Goal: Find specific fact: Find specific fact

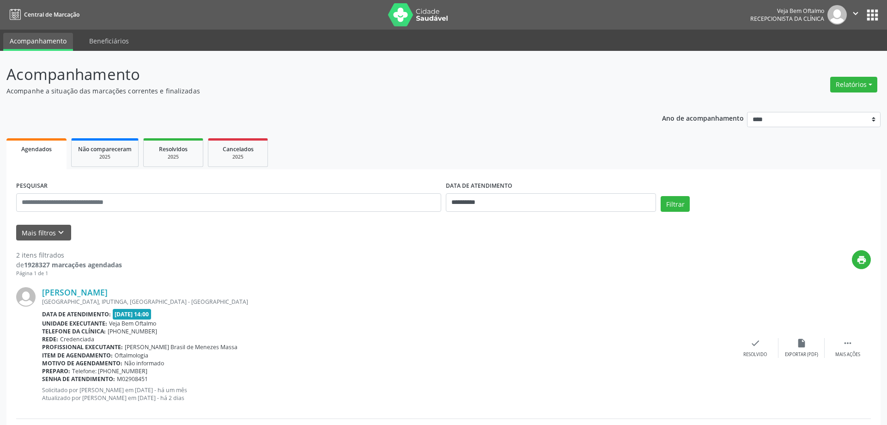
select select "*"
click at [630, 208] on input "**********" at bounding box center [547, 202] width 208 height 18
click at [556, 273] on span "12" at bounding box center [554, 269] width 18 height 18
type input "**********"
click at [556, 273] on span "12" at bounding box center [554, 269] width 18 height 18
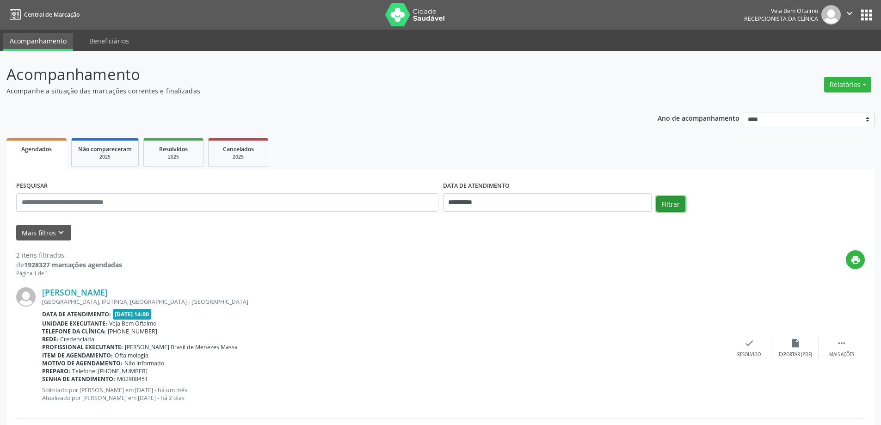
click at [669, 204] on button "Filtrar" at bounding box center [670, 204] width 29 height 16
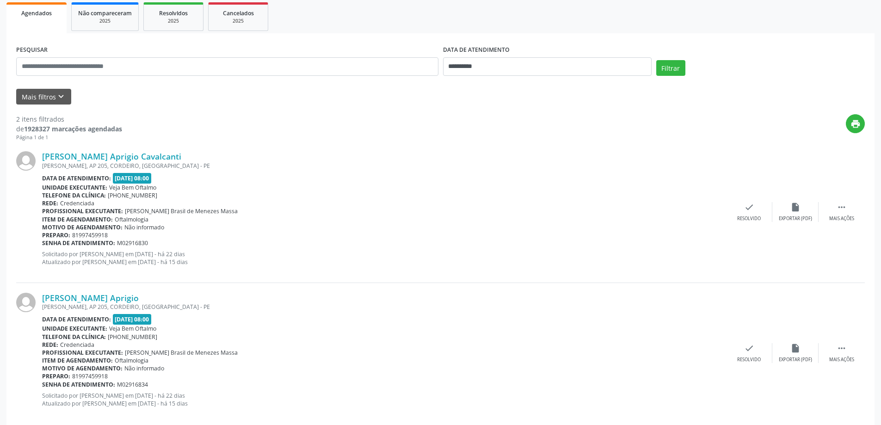
scroll to position [151, 0]
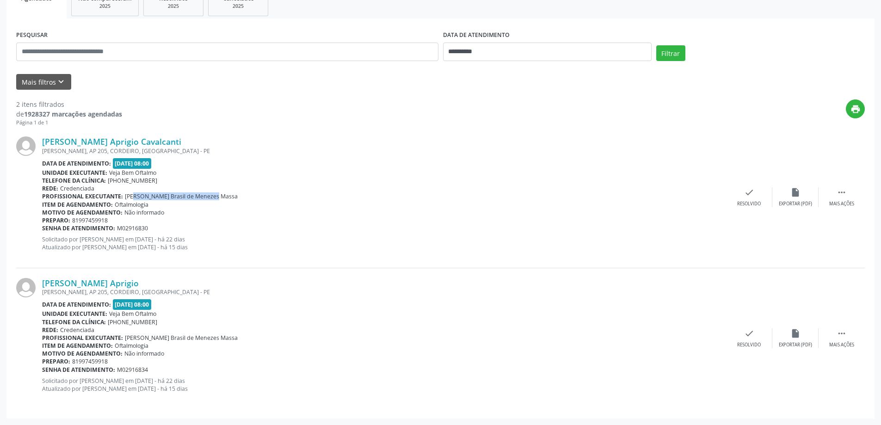
drag, startPoint x: 125, startPoint y: 194, endPoint x: 203, endPoint y: 195, distance: 78.1
click at [203, 195] on span "[PERSON_NAME] Brasil de Menezes Massa" at bounding box center [181, 196] width 113 height 8
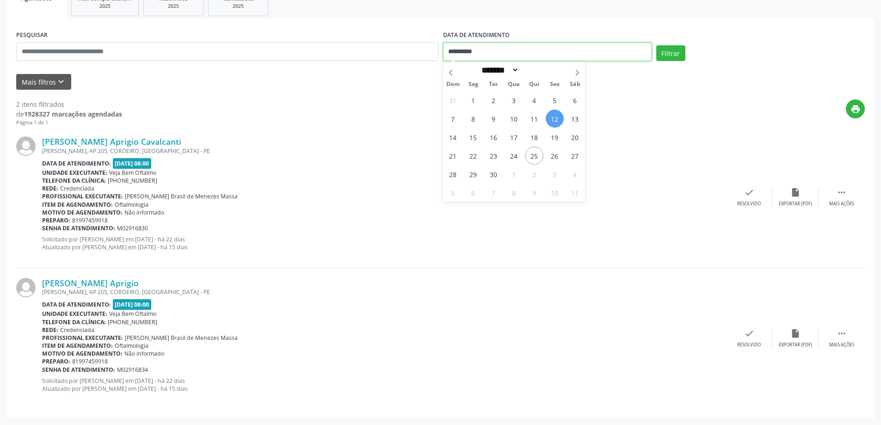
click at [565, 56] on input "**********" at bounding box center [547, 52] width 208 height 18
click at [551, 157] on span "26" at bounding box center [554, 156] width 18 height 18
type input "**********"
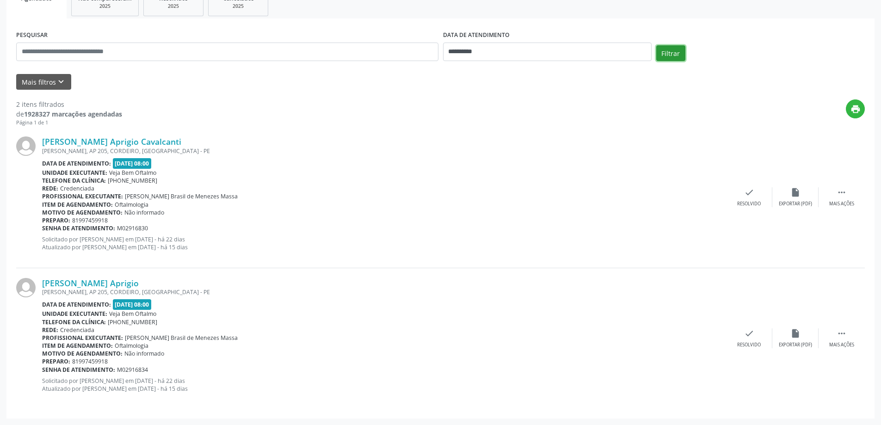
click at [670, 52] on button "Filtrar" at bounding box center [670, 53] width 29 height 16
click at [108, 140] on link "[PERSON_NAME]" at bounding box center [75, 141] width 66 height 10
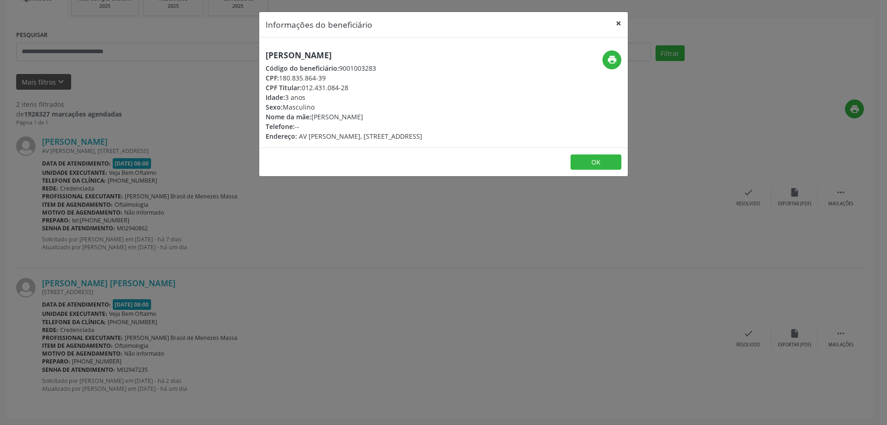
click at [619, 22] on button "×" at bounding box center [619, 23] width 18 height 23
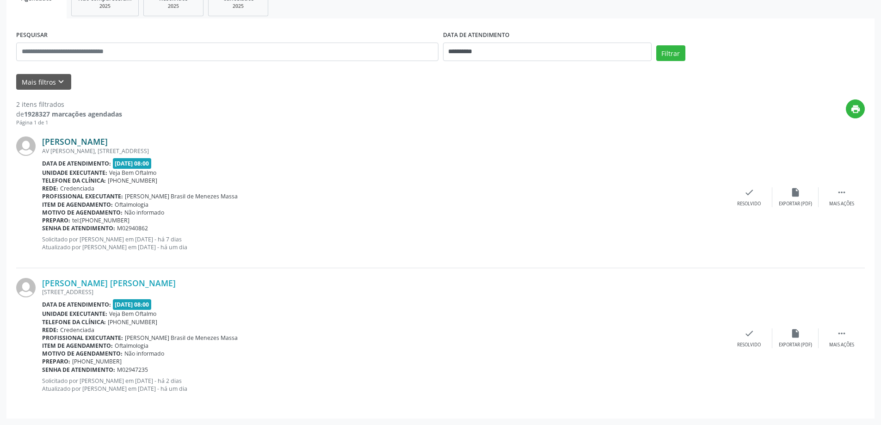
click at [108, 137] on link "[PERSON_NAME]" at bounding box center [75, 141] width 66 height 10
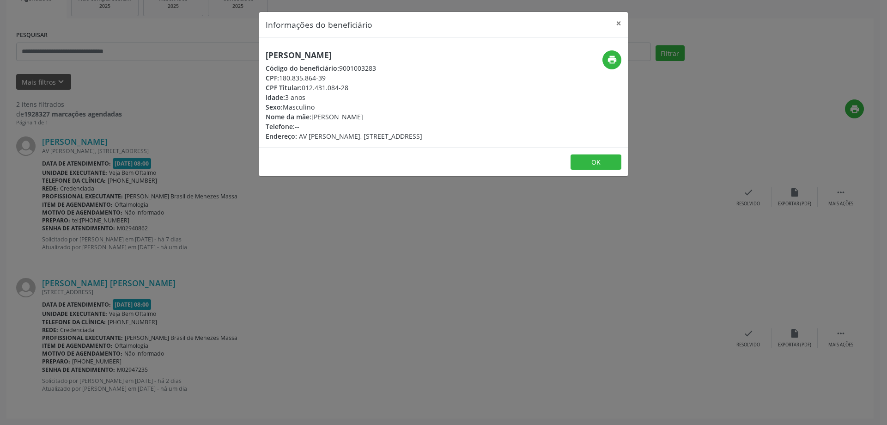
drag, startPoint x: 266, startPoint y: 54, endPoint x: 428, endPoint y: 56, distance: 161.3
click at [422, 56] on h5 "[PERSON_NAME]" at bounding box center [344, 55] width 157 height 10
copy h5 "[PERSON_NAME]"
drag, startPoint x: 282, startPoint y: 76, endPoint x: 330, endPoint y: 79, distance: 48.2
click at [330, 79] on div "CPF: 180.835.864-39" at bounding box center [344, 78] width 157 height 10
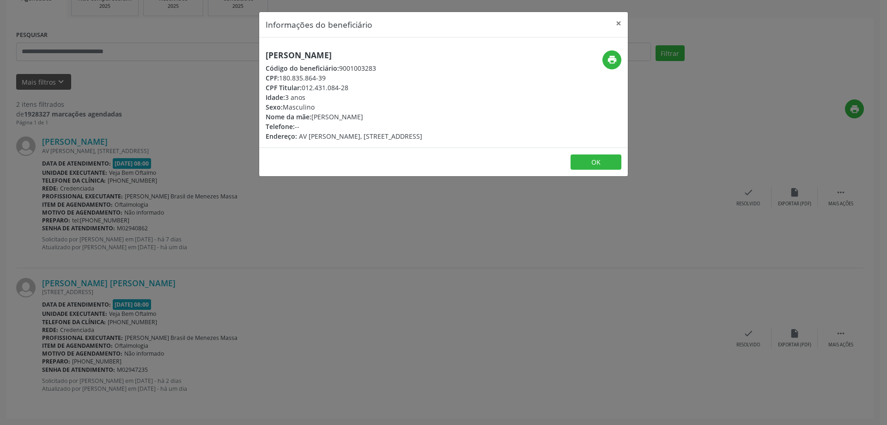
copy div "180.835.864-39"
click at [300, 138] on span "AV [PERSON_NAME], [STREET_ADDRESS]" at bounding box center [360, 136] width 123 height 9
click at [619, 22] on button "×" at bounding box center [619, 23] width 18 height 23
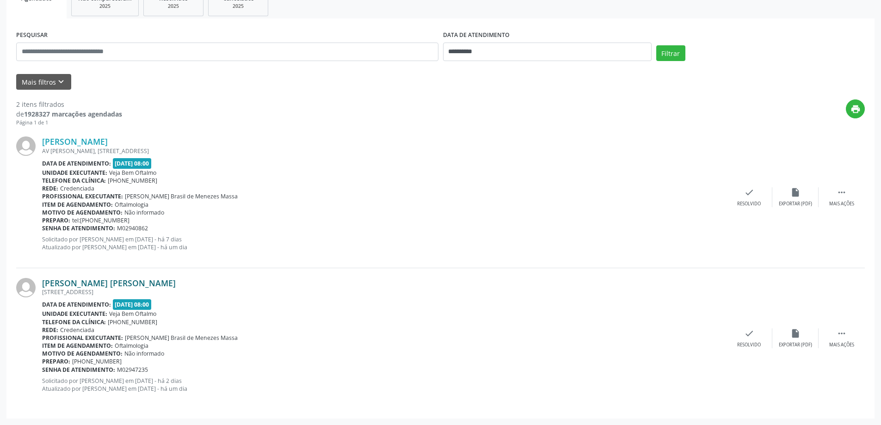
click at [62, 282] on link "[PERSON_NAME] [PERSON_NAME]" at bounding box center [109, 283] width 134 height 10
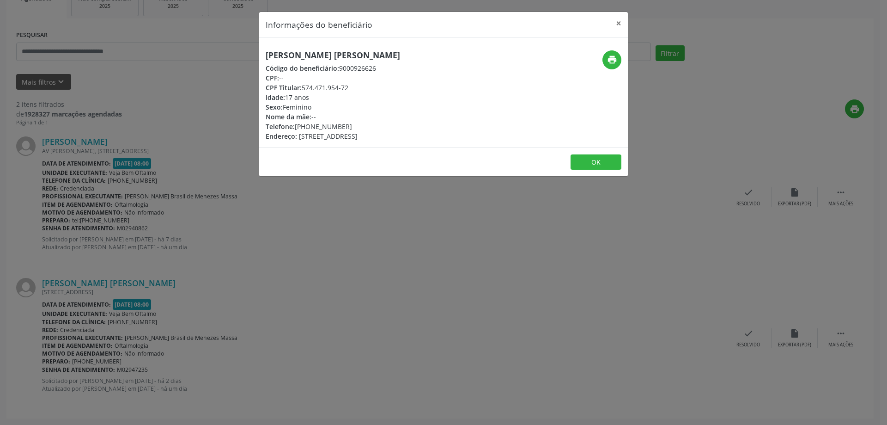
drag, startPoint x: 280, startPoint y: 54, endPoint x: 396, endPoint y: 59, distance: 116.1
click at [396, 59] on h5 "[PERSON_NAME] [PERSON_NAME]" at bounding box center [333, 55] width 135 height 10
copy h5 "[PERSON_NAME]"
click at [400, 70] on div "Código do beneficiário: 9000926626" at bounding box center [333, 68] width 135 height 10
drag, startPoint x: 262, startPoint y: 54, endPoint x: 445, endPoint y: 56, distance: 182.6
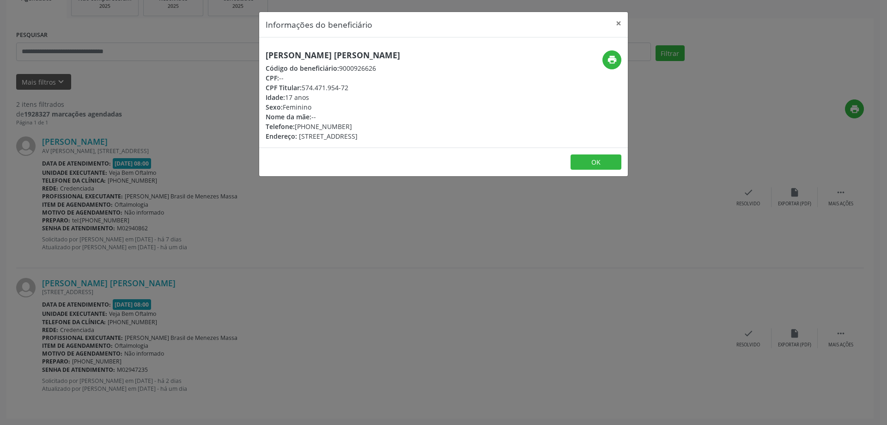
click at [445, 56] on div "[PERSON_NAME] [PERSON_NAME] Código do beneficiário: 9000926626 CPF: -- CPF Titu…" at bounding box center [382, 95] width 246 height 91
copy h5 "[PERSON_NAME] [PERSON_NAME]"
drag, startPoint x: 318, startPoint y: 126, endPoint x: 332, endPoint y: 127, distance: 14.4
click at [348, 127] on div "Telefone: [PHONE_NUMBER]" at bounding box center [333, 127] width 135 height 10
copy div "98877-9971"
